Goal: Book appointment/travel/reservation

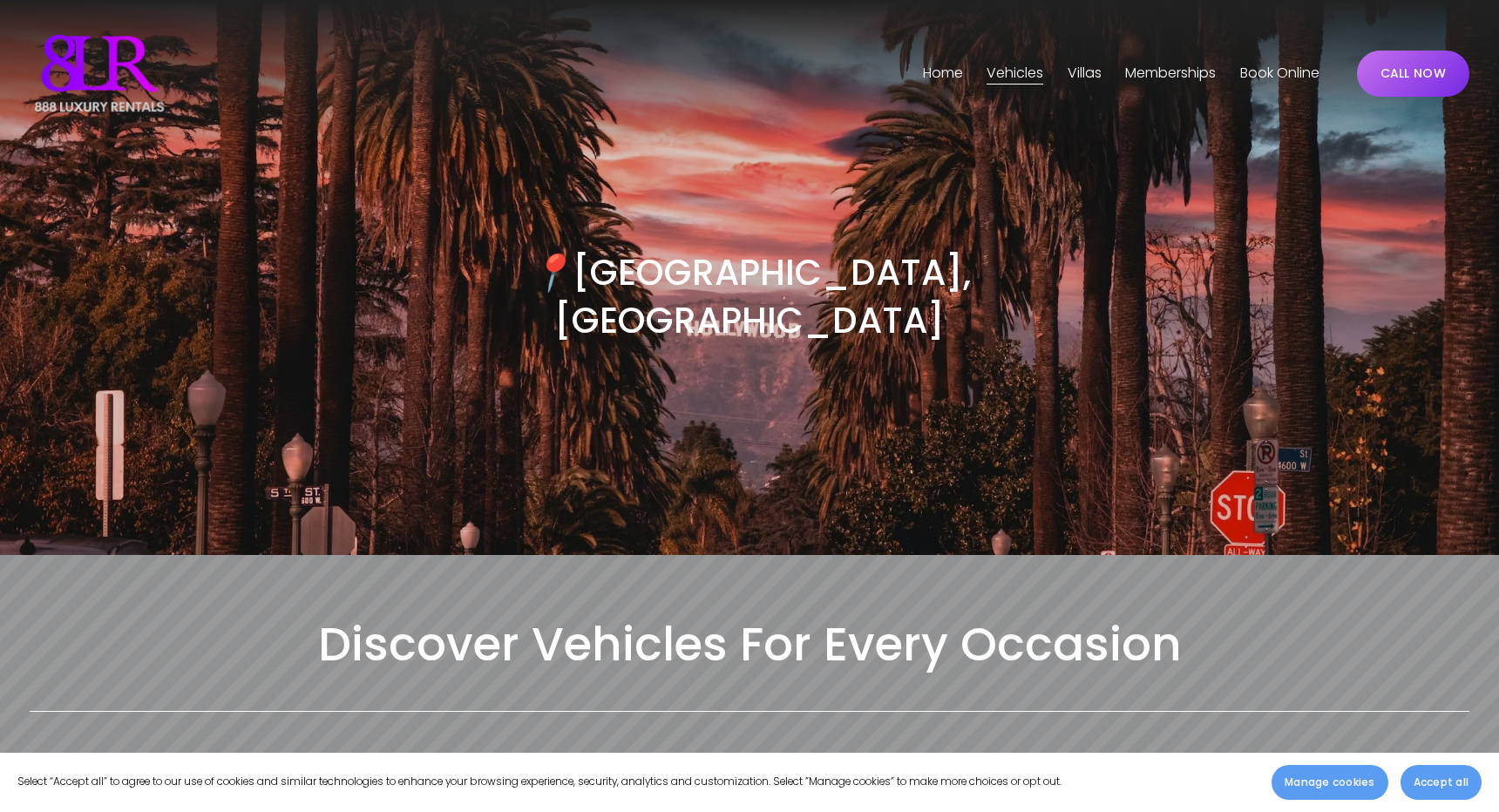
click at [0, 0] on span "[GEOGRAPHIC_DATA]" at bounding box center [0, 0] width 0 height 0
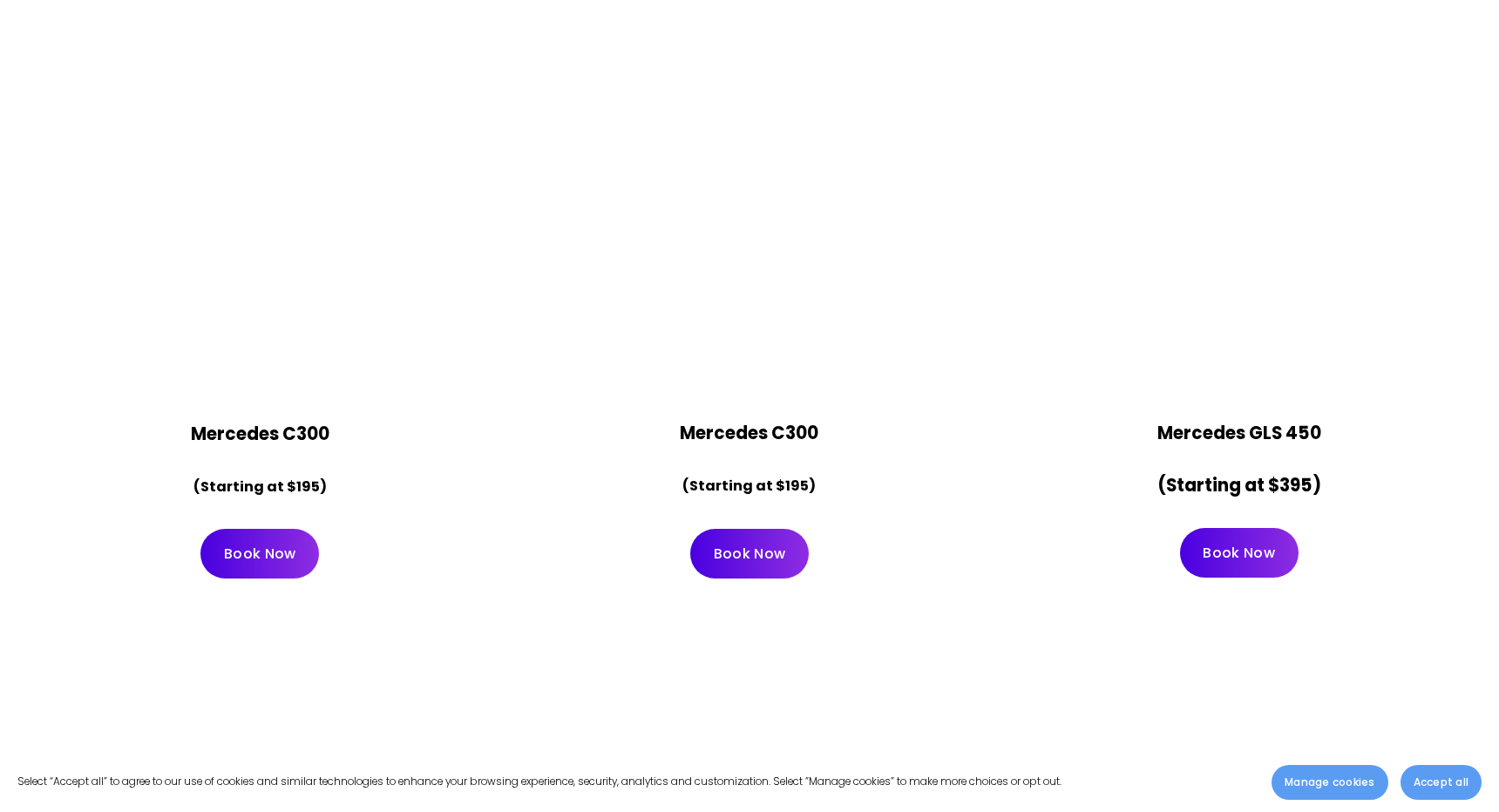
scroll to position [8556, 0]
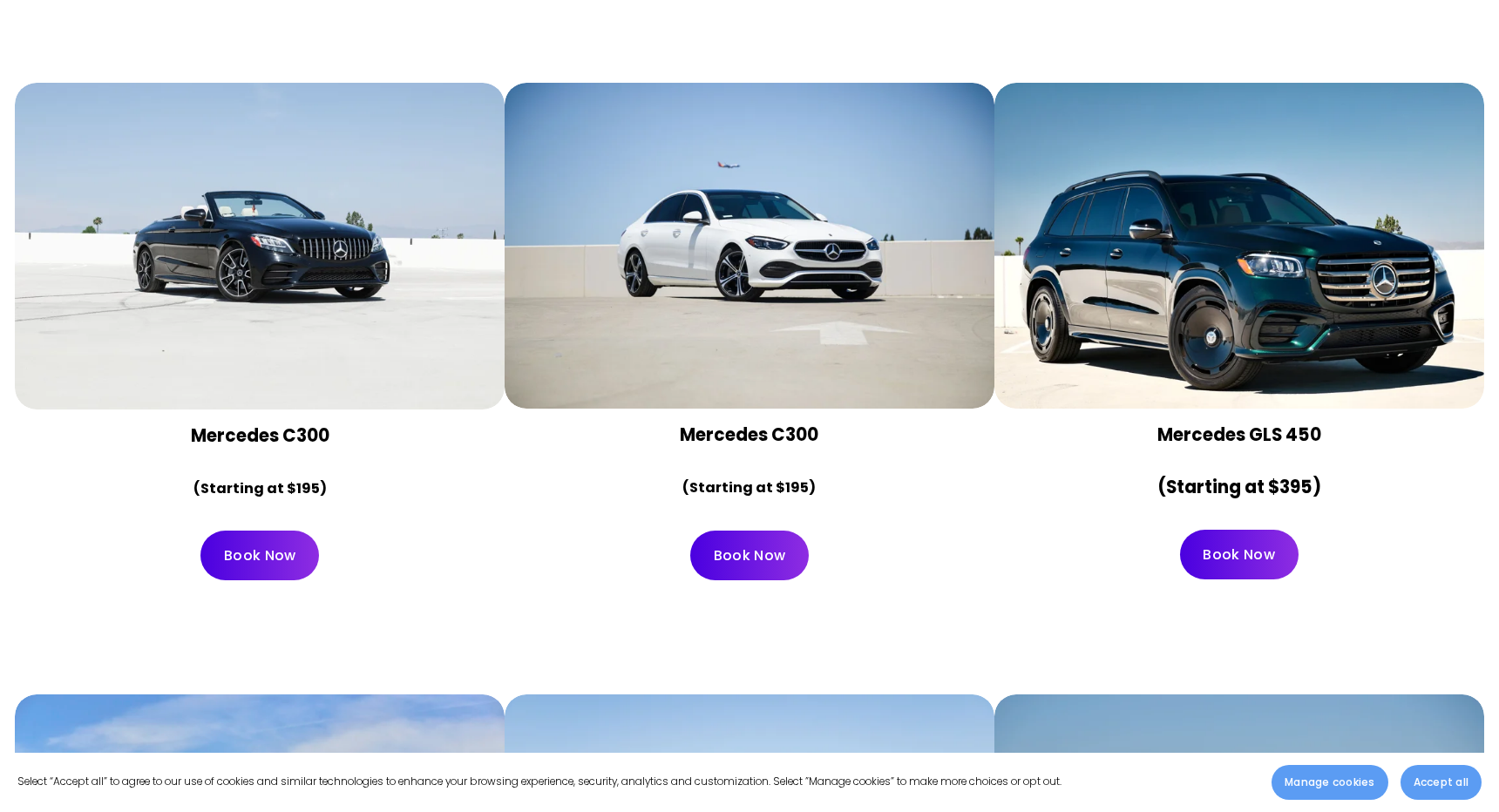
click at [247, 531] on link "Book Now" at bounding box center [260, 555] width 118 height 49
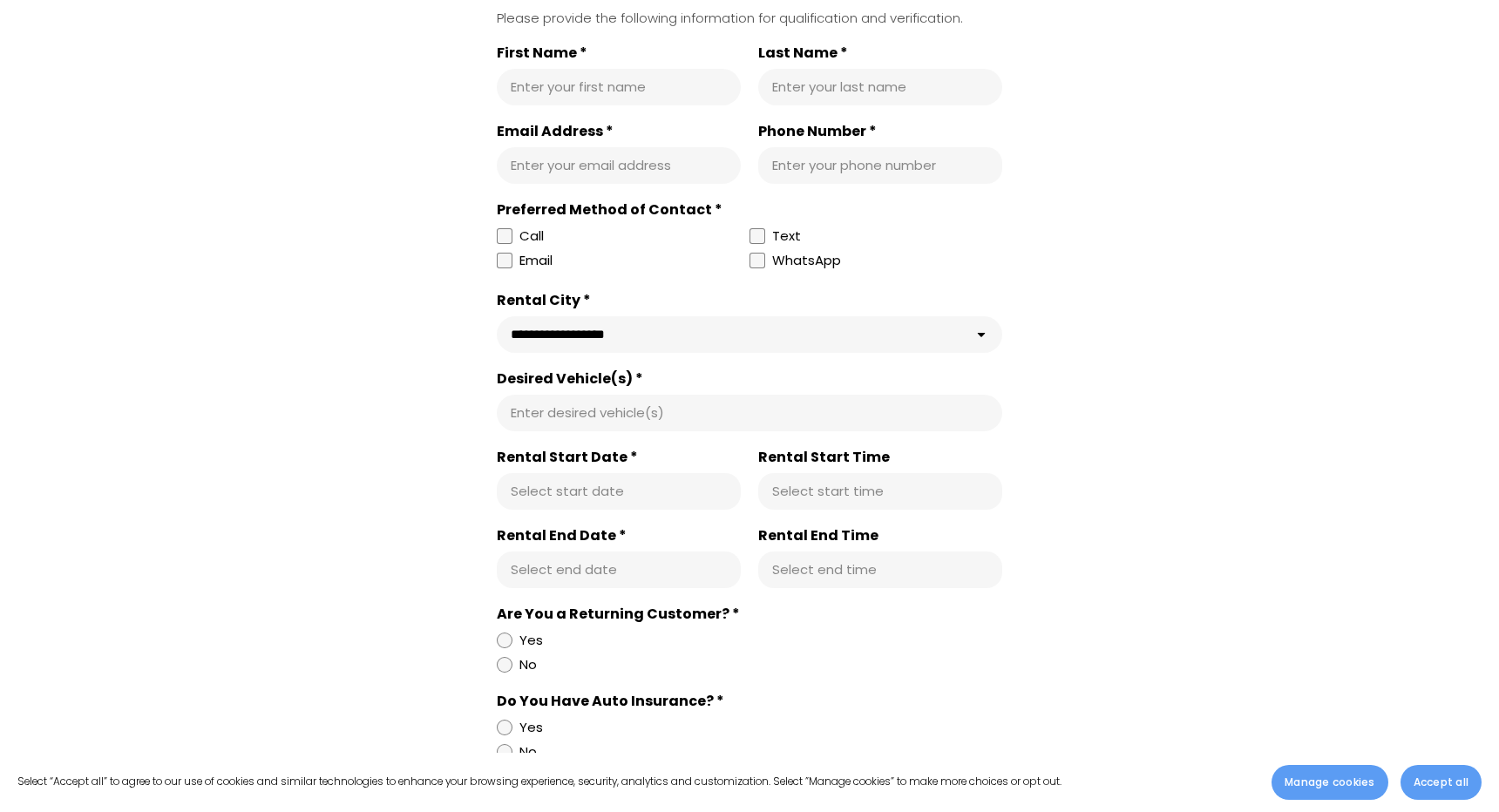
scroll to position [623, 0]
